Goal: Check status: Check status

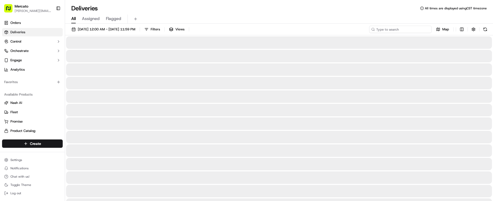
click at [427, 26] on input at bounding box center [400, 29] width 62 height 7
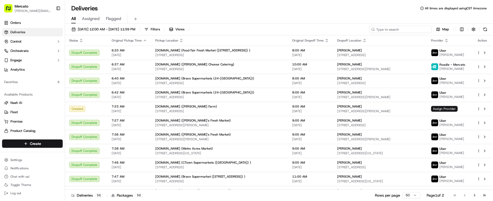
click at [424, 26] on input at bounding box center [400, 29] width 62 height 7
paste input "job_9QFg97YPxDFVkQ5hLUvPy8"
type input "job_9QFg97YPxDFVkQ5hLUvPy8"
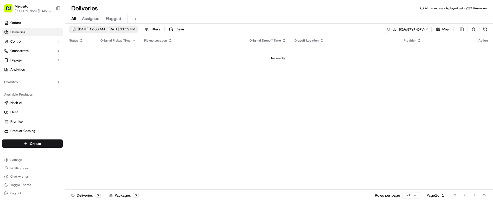
click at [105, 27] on span "09/18/2025 12:00 AM - 09/18/2025 11:59 PM" at bounding box center [107, 29] width 58 height 5
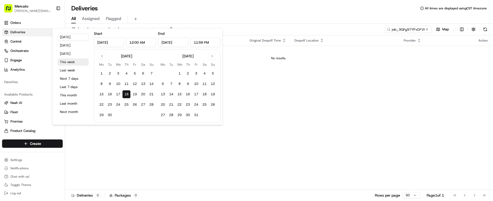
drag, startPoint x: 71, startPoint y: 61, endPoint x: 71, endPoint y: 55, distance: 5.2
click at [71, 55] on div "Today Yesterday Tomorrow This week Last week Next 7 days Last 7 days This month…" at bounding box center [72, 76] width 37 height 92
click at [71, 59] on button "This week" at bounding box center [73, 62] width 31 height 7
type input "Sep 15, 2025"
type input "Sep 21, 2025"
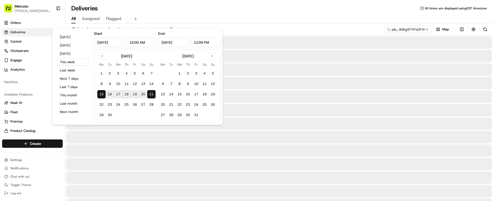
click at [320, 104] on div at bounding box center [279, 110] width 426 height 12
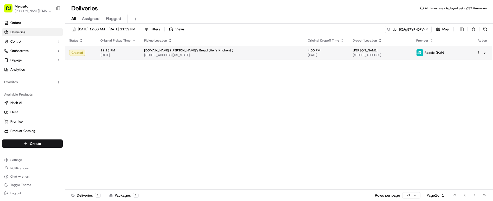
click at [308, 53] on span "09/19/2025" at bounding box center [326, 55] width 37 height 4
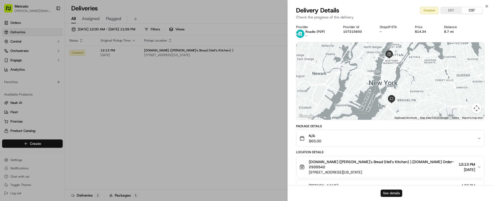
click at [394, 196] on button "See details" at bounding box center [392, 193] width 22 height 7
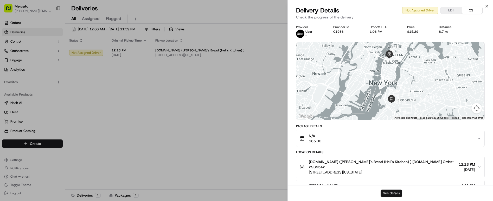
click at [390, 194] on button "See details" at bounding box center [392, 193] width 22 height 7
